Goal: Information Seeking & Learning: Understand process/instructions

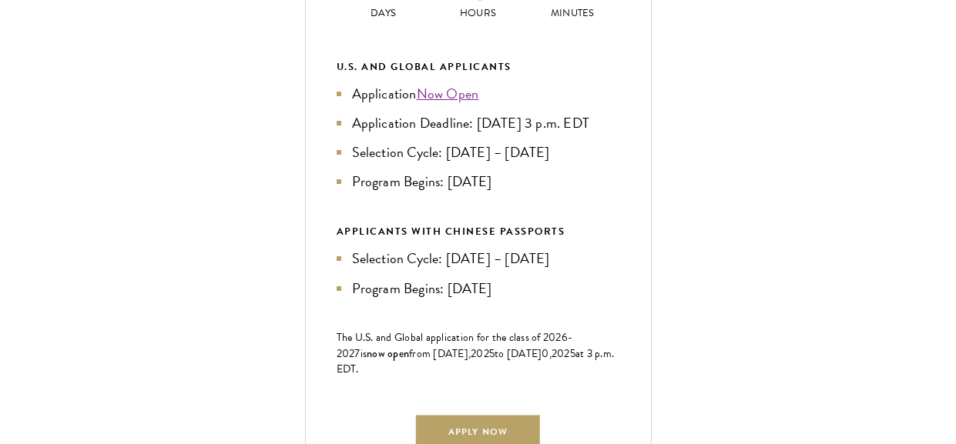
scroll to position [762, 0]
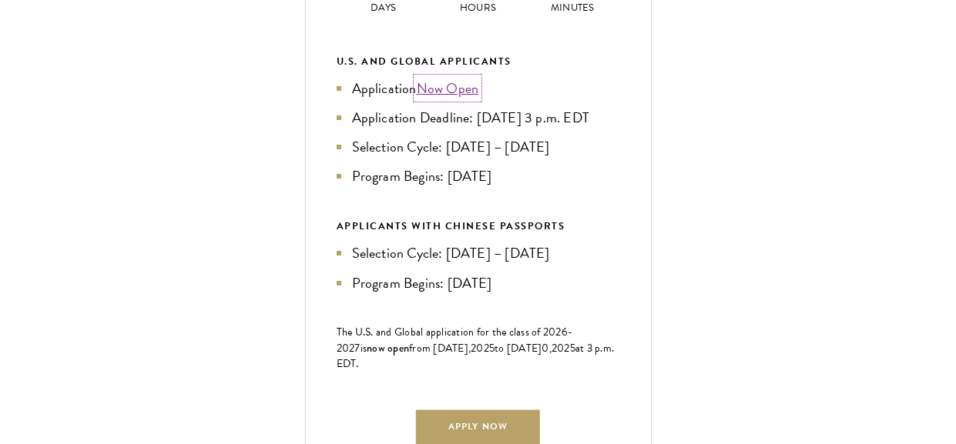
click at [443, 99] on link "Now Open" at bounding box center [448, 88] width 62 height 21
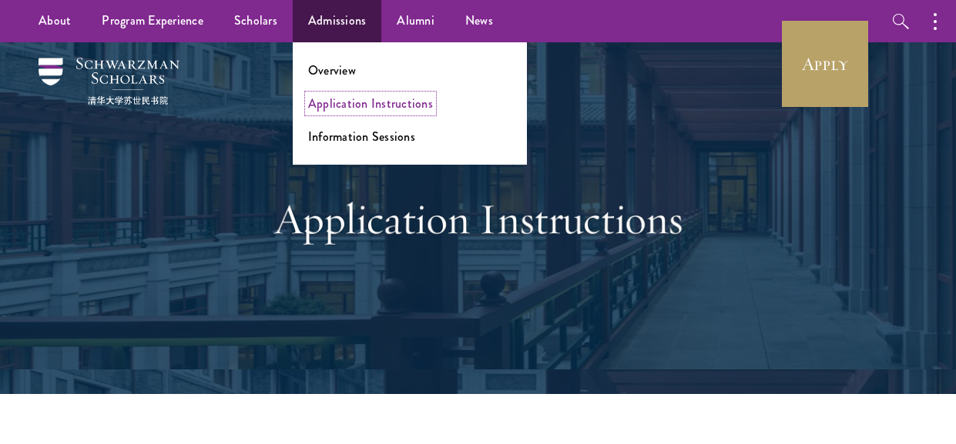
click at [367, 107] on link "Application Instructions" at bounding box center [370, 104] width 125 height 18
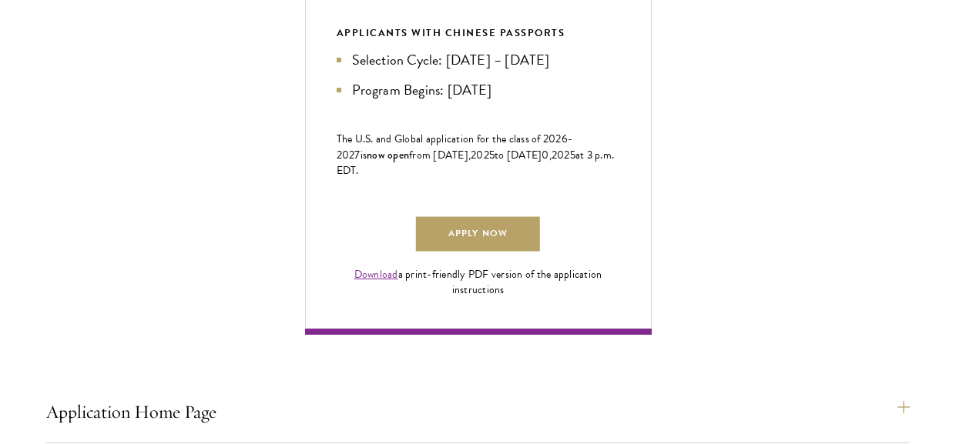
scroll to position [963, 0]
